Goal: Task Accomplishment & Management: Use online tool/utility

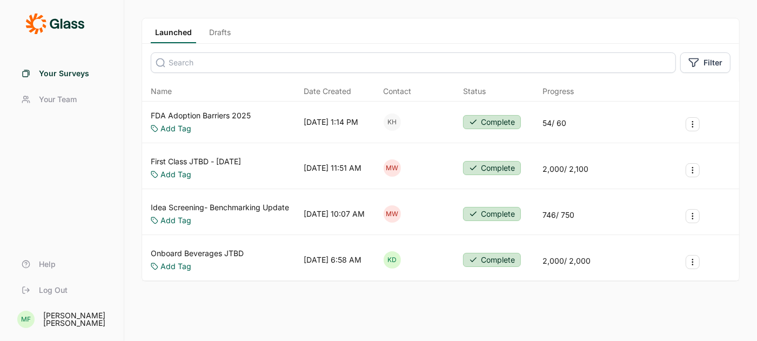
scroll to position [64, 0]
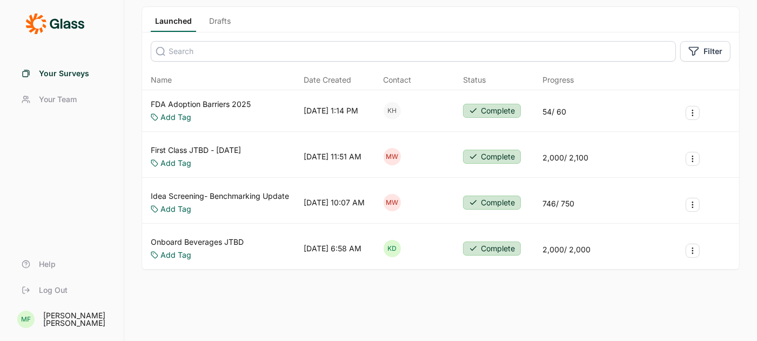
click at [210, 238] on link "Onboard Beverages JTBD" at bounding box center [197, 242] width 93 height 11
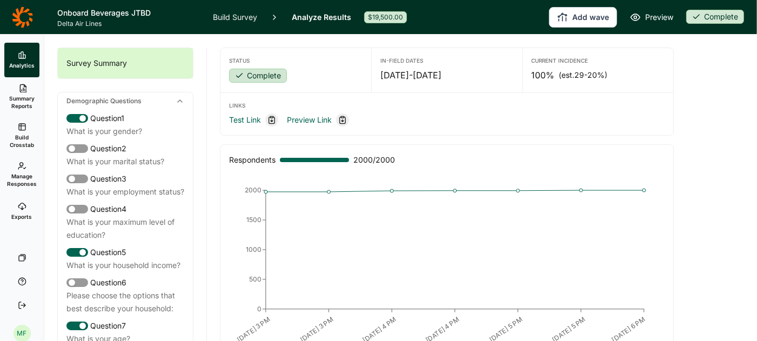
click at [238, 16] on link "Build Survey" at bounding box center [235, 17] width 44 height 34
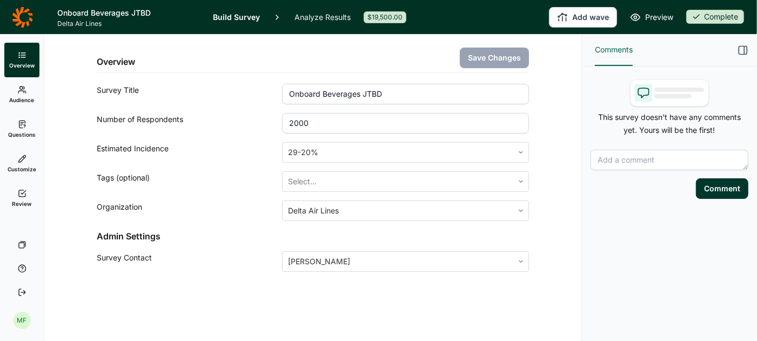
click at [22, 131] on span "Questions" at bounding box center [22, 135] width 28 height 8
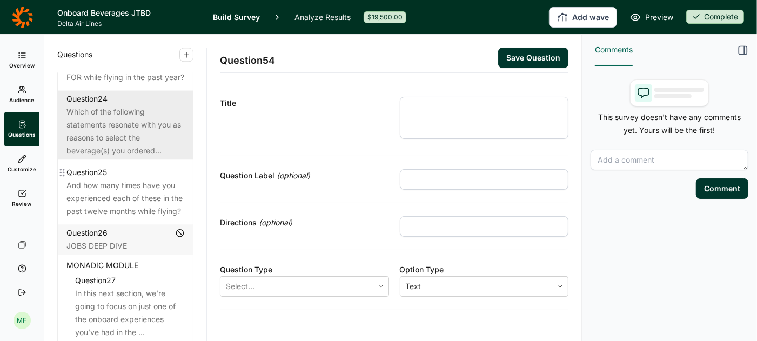
scroll to position [2019, 0]
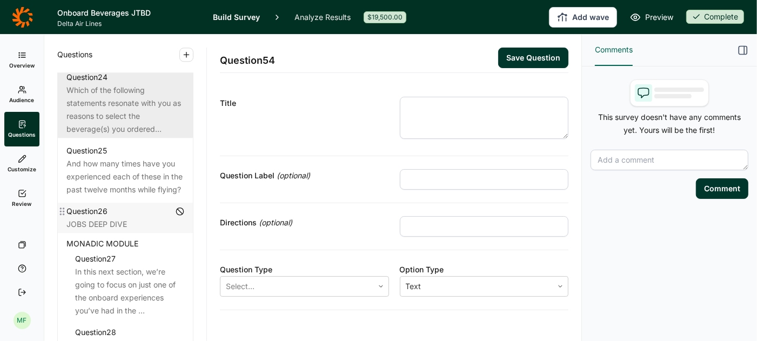
click at [126, 229] on div "Question 26 JOBS DEEP DIVE" at bounding box center [125, 218] width 135 height 30
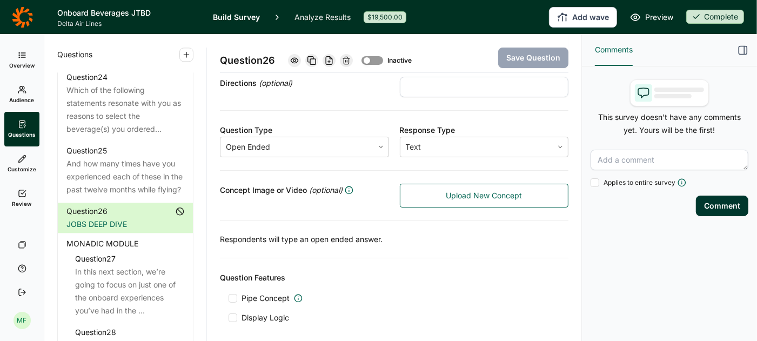
scroll to position [141, 0]
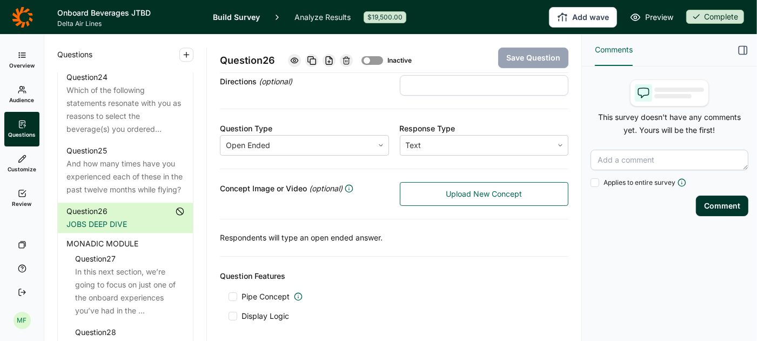
click at [105, 241] on span "MONADIC MODULE" at bounding box center [102, 243] width 72 height 13
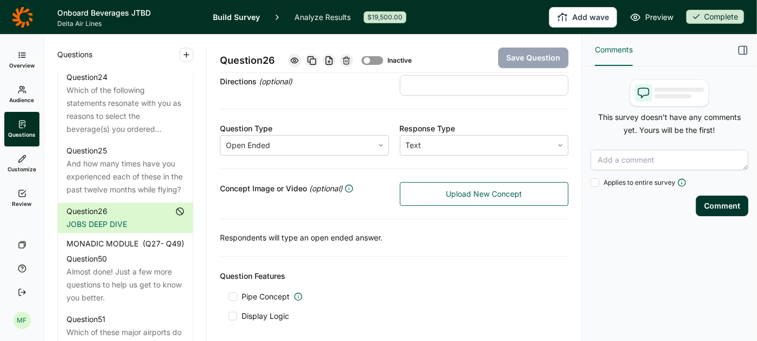
click at [105, 242] on span "MONADIC MODULE" at bounding box center [102, 243] width 72 height 13
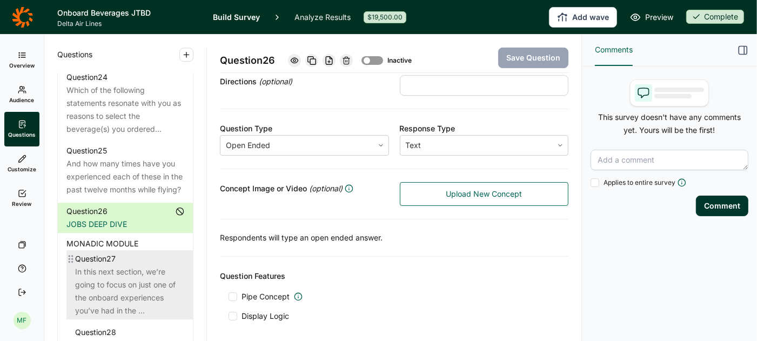
click at [105, 273] on div "In this next section, we’re going to focus on just one of the onboard experienc…" at bounding box center [129, 291] width 109 height 52
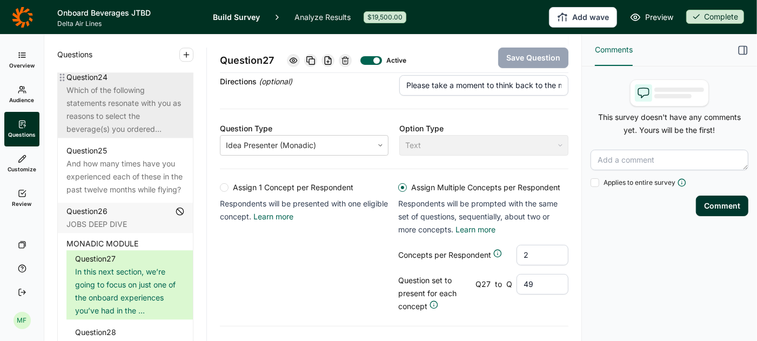
click at [132, 100] on div "Which of the following statements resonate with you as reasons to select the be…" at bounding box center [125, 110] width 118 height 52
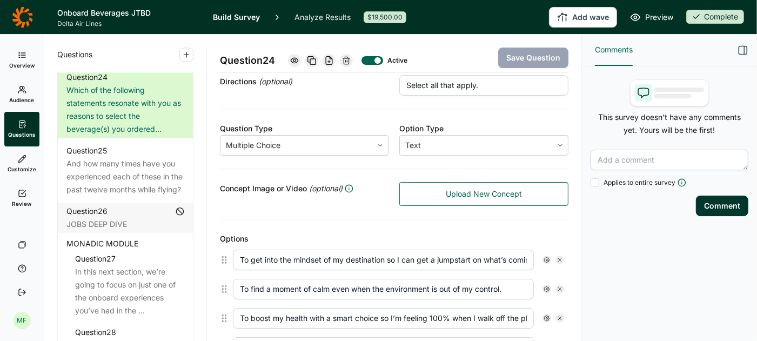
click at [334, 15] on link "Analyze Results" at bounding box center [322, 17] width 56 height 34
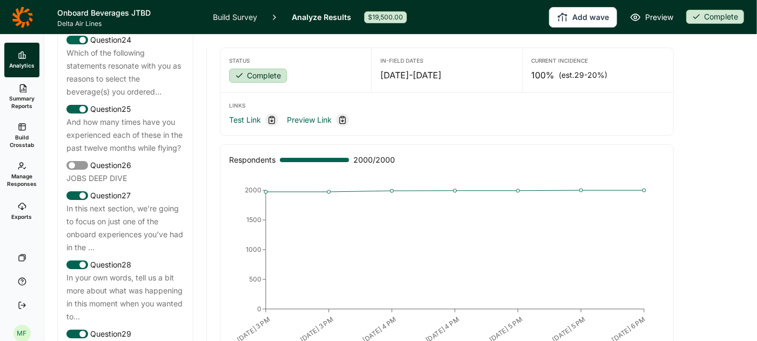
scroll to position [1929, 0]
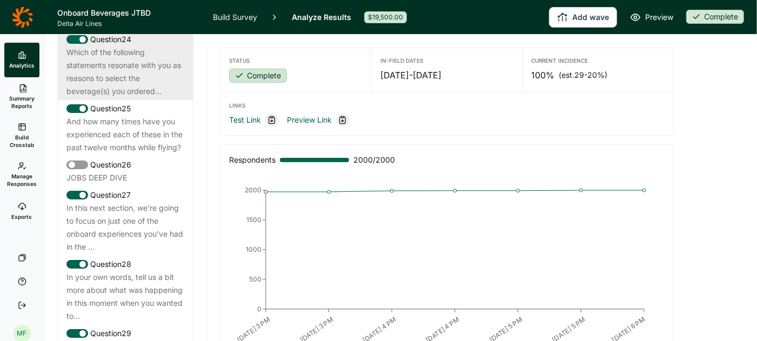
click at [118, 71] on div "Which of the following statements resonate with you as reasons to select the be…" at bounding box center [125, 72] width 118 height 52
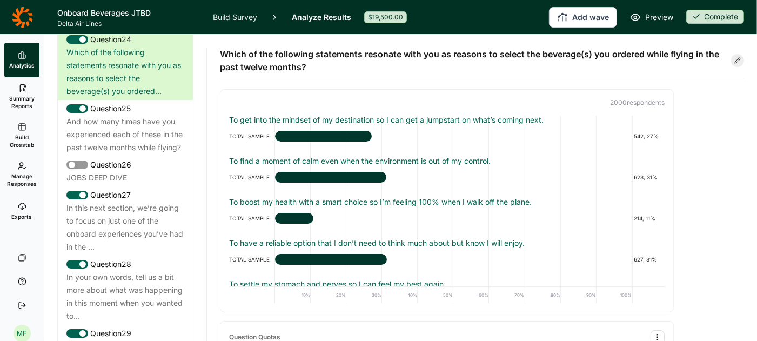
scroll to position [0, 0]
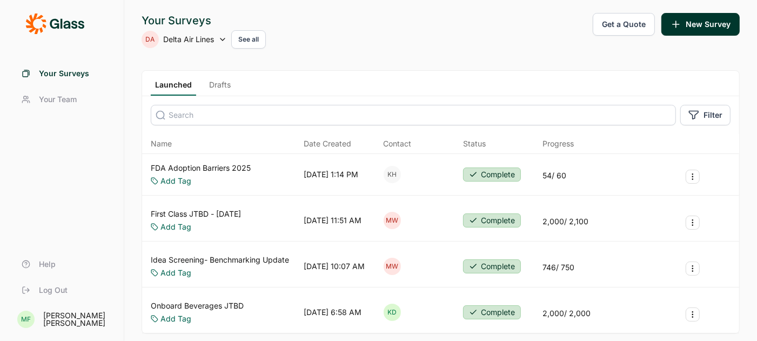
click at [624, 26] on button "Get a Quote" at bounding box center [624, 24] width 62 height 23
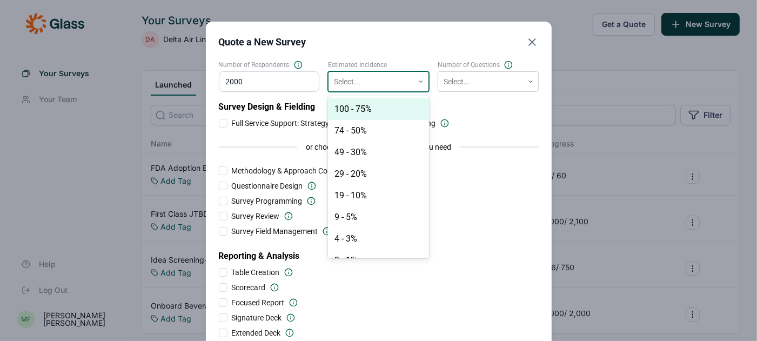
click at [421, 80] on icon at bounding box center [421, 81] width 6 height 6
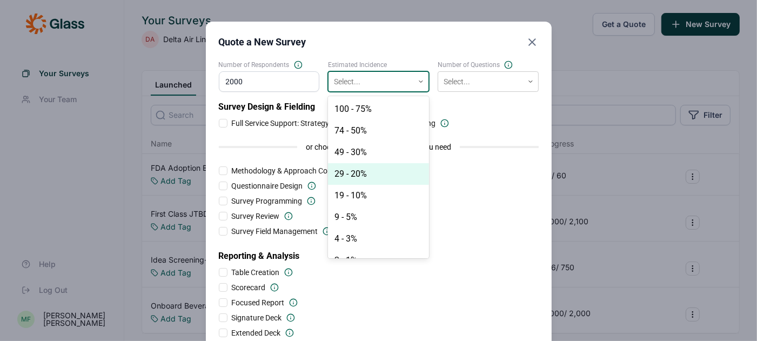
click at [379, 175] on div "29 - 20%" at bounding box center [378, 174] width 101 height 22
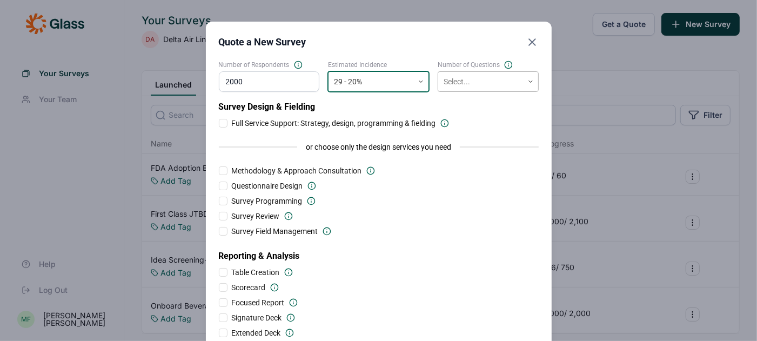
click at [496, 81] on div at bounding box center [480, 82] width 74 height 14
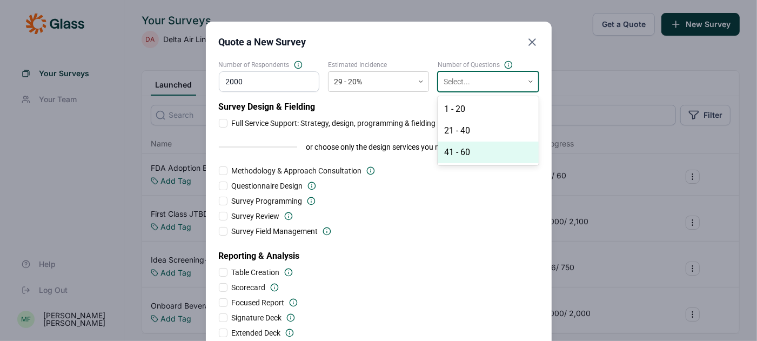
click at [473, 152] on div "41 - 60" at bounding box center [487, 153] width 101 height 22
click at [247, 79] on input "2000" at bounding box center [269, 81] width 101 height 21
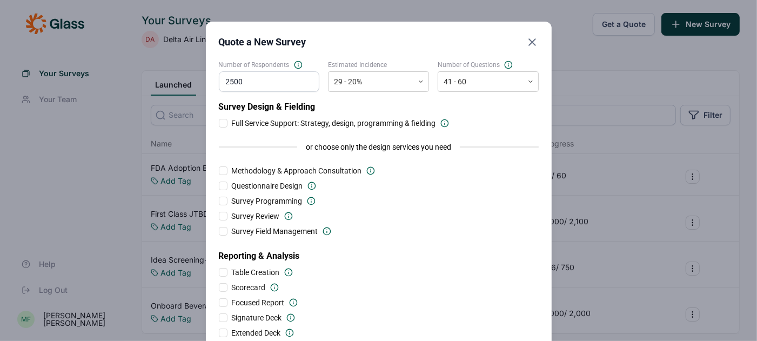
click at [253, 73] on input "2500" at bounding box center [269, 81] width 101 height 21
type input "3500"
click at [529, 42] on icon "Close" at bounding box center [532, 42] width 13 height 13
